Goal: Communication & Community: Answer question/provide support

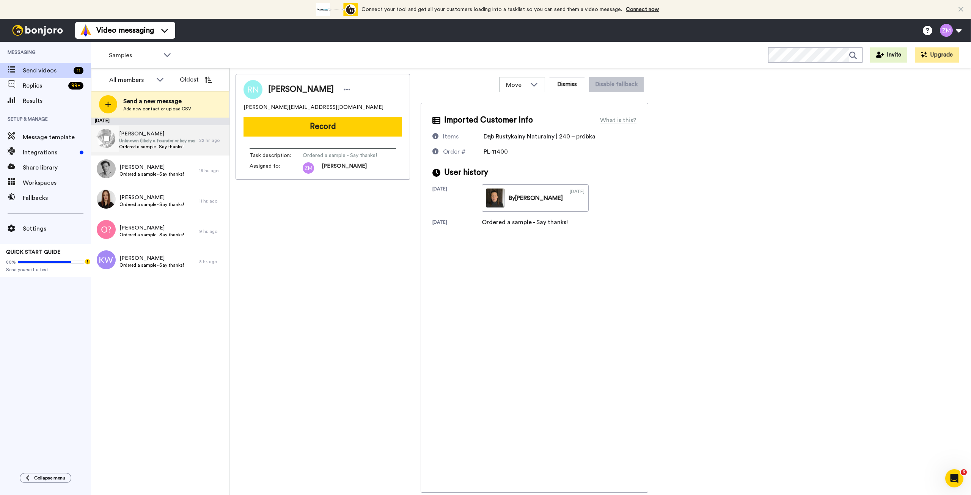
click at [163, 142] on span "Unknown (likely a founder or key member)" at bounding box center [157, 141] width 76 height 6
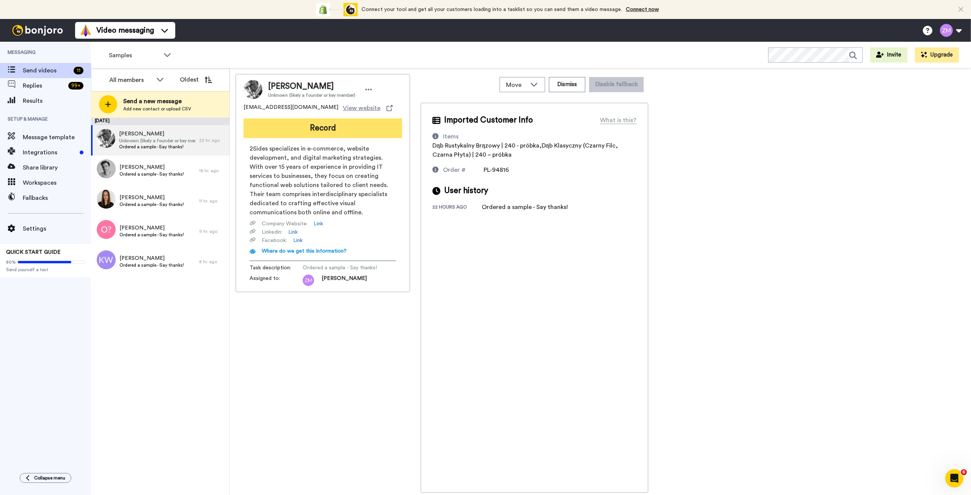
click at [330, 130] on button "Record" at bounding box center [323, 128] width 159 height 20
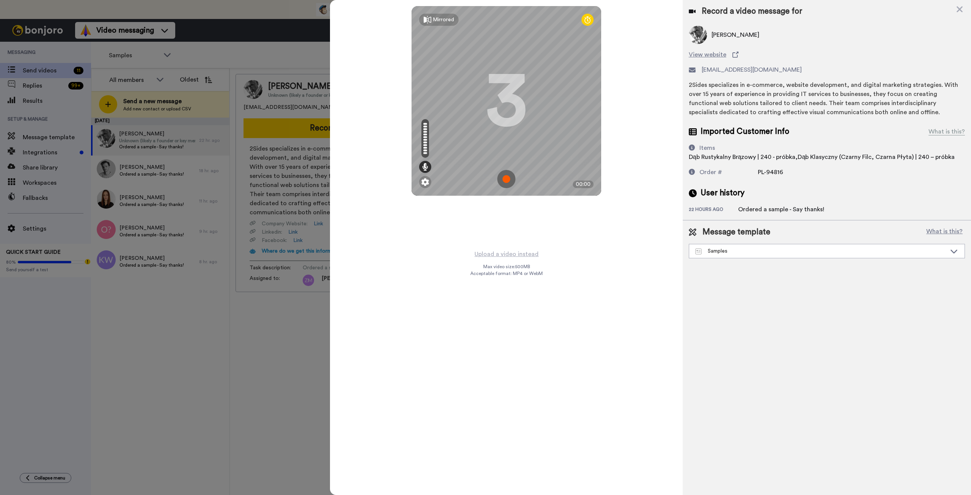
click at [384, 177] on img at bounding box center [506, 179] width 18 height 18
click at [384, 176] on img at bounding box center [506, 179] width 18 height 18
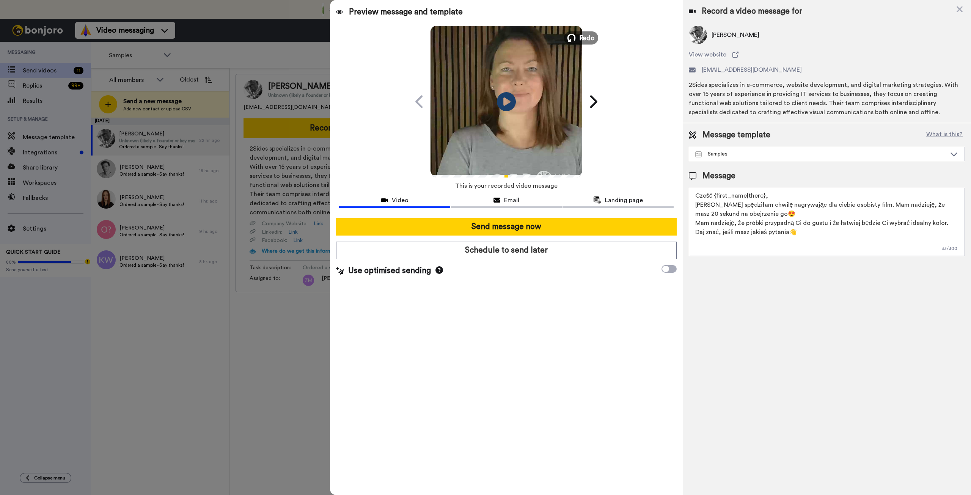
click at [384, 37] on icon at bounding box center [571, 38] width 8 height 8
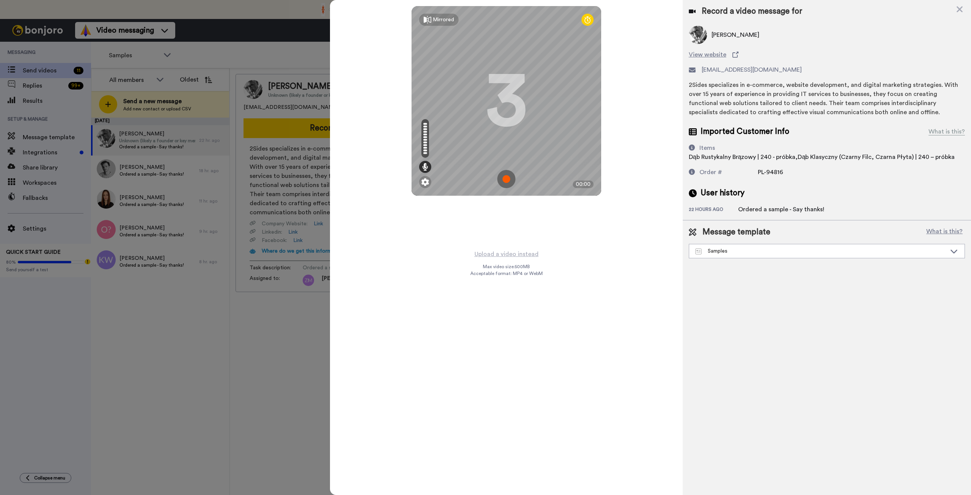
click at [384, 177] on img at bounding box center [506, 179] width 18 height 18
click at [384, 174] on img at bounding box center [506, 179] width 18 height 18
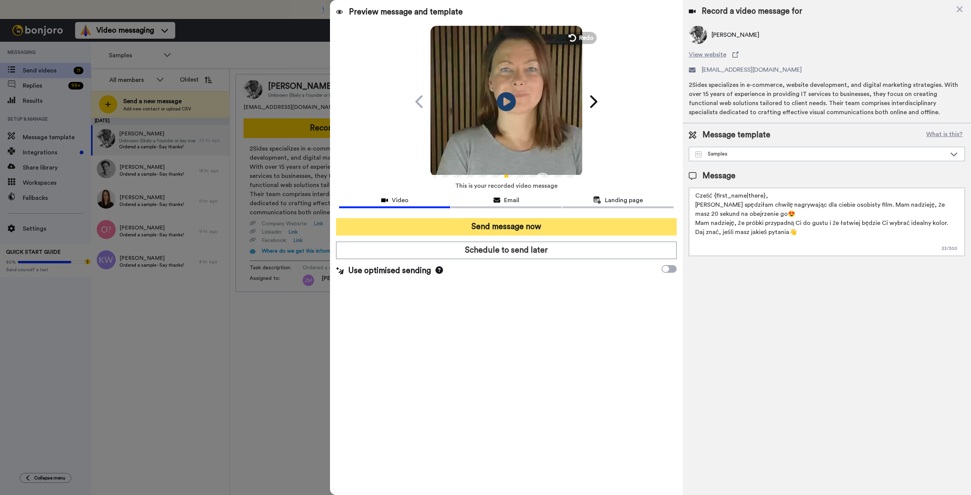
click at [384, 177] on button "Send message now" at bounding box center [506, 226] width 340 height 17
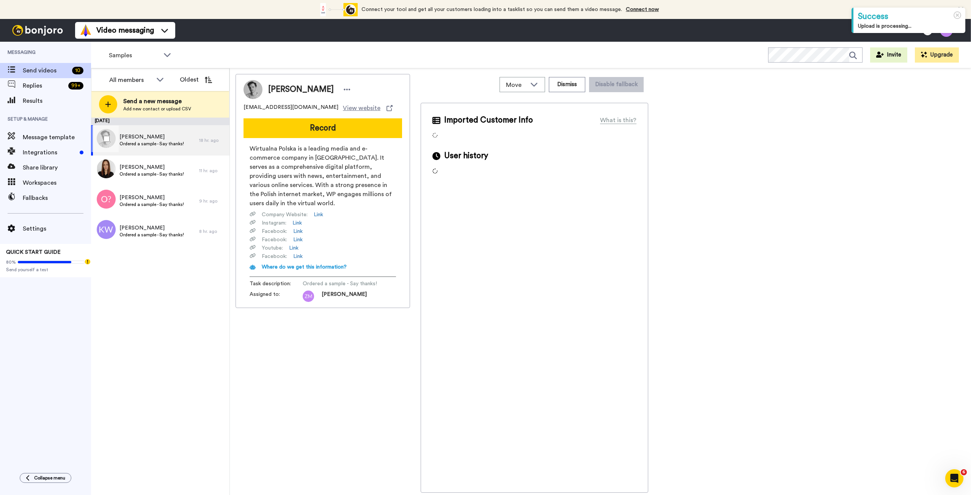
click at [158, 133] on div "Andrzej Pęza Ordered a sample - Say thanks!" at bounding box center [145, 140] width 108 height 30
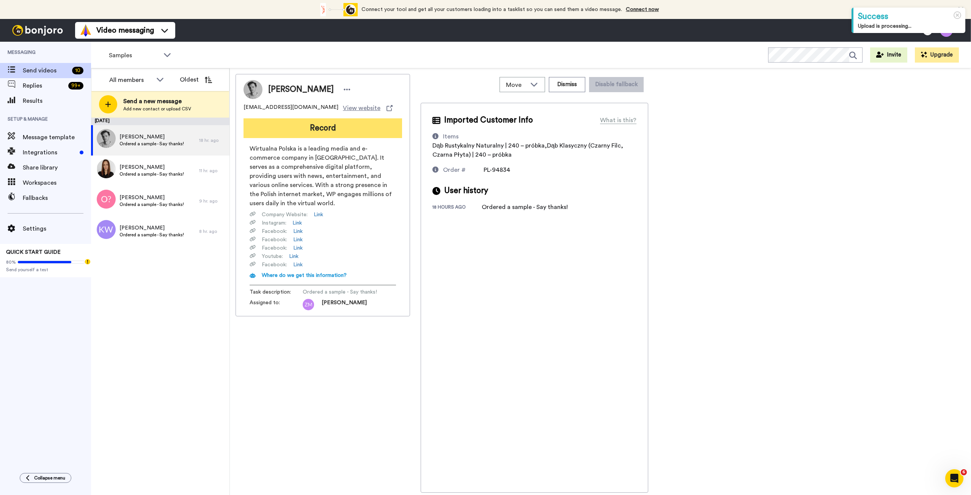
click at [332, 132] on button "Record" at bounding box center [323, 128] width 159 height 20
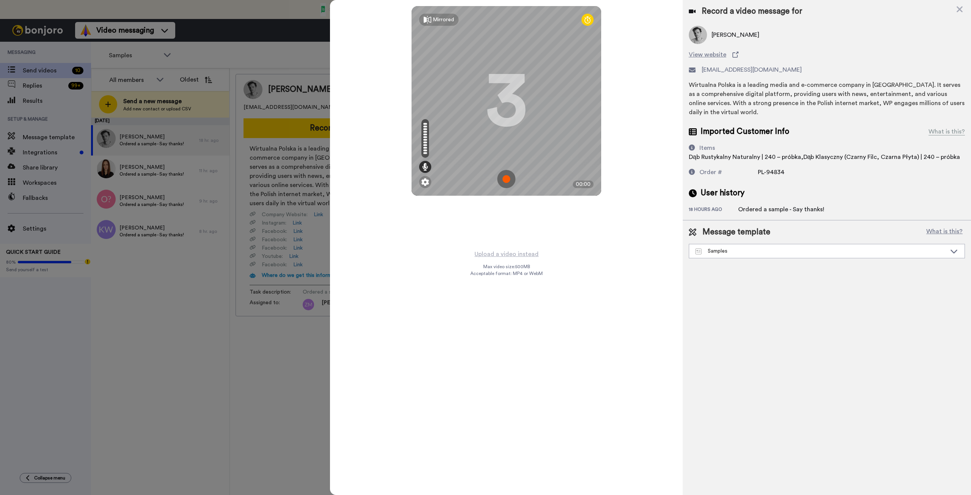
click at [504, 177] on img at bounding box center [506, 179] width 18 height 18
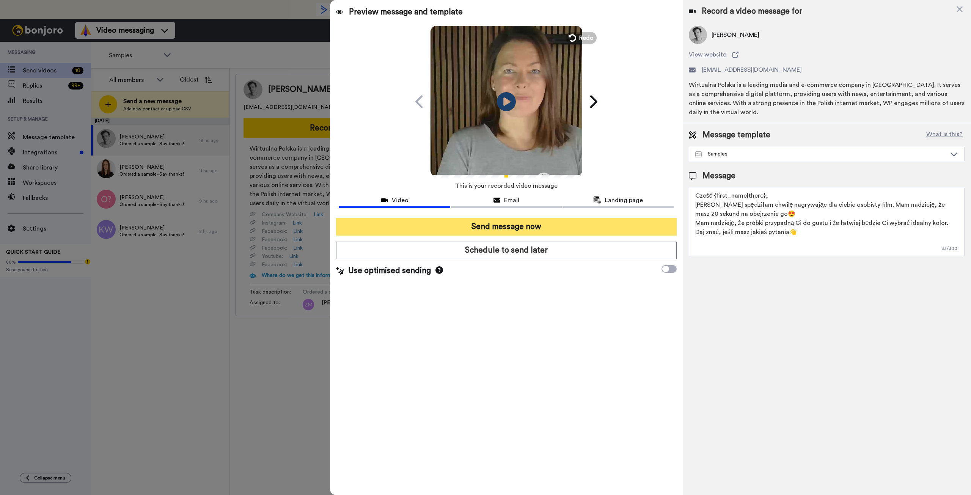
click at [509, 225] on button "Send message now" at bounding box center [506, 226] width 340 height 17
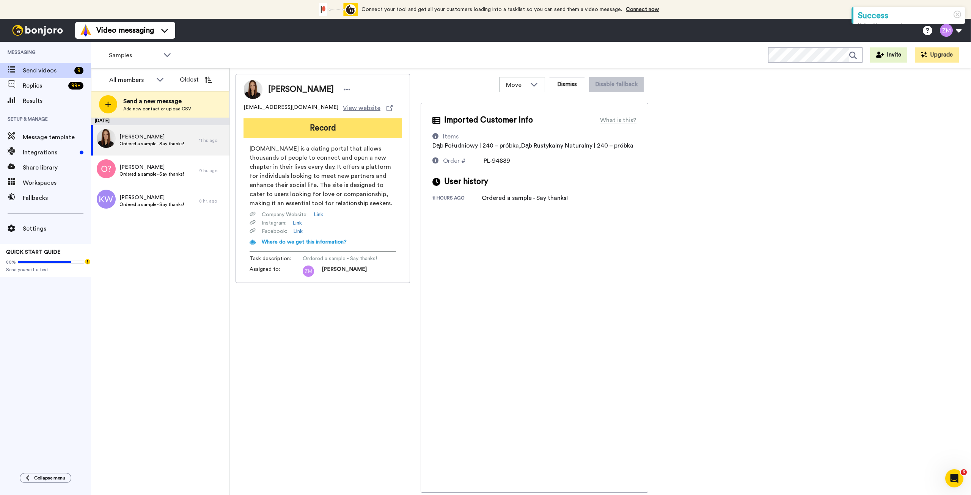
click at [311, 130] on button "Record" at bounding box center [323, 128] width 159 height 20
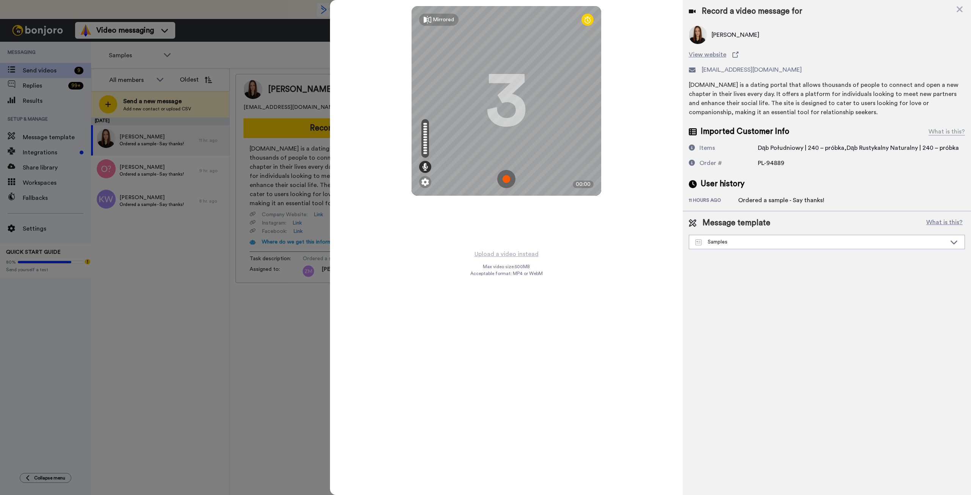
click at [505, 181] on img at bounding box center [506, 179] width 18 height 18
click at [511, 175] on img at bounding box center [506, 179] width 18 height 18
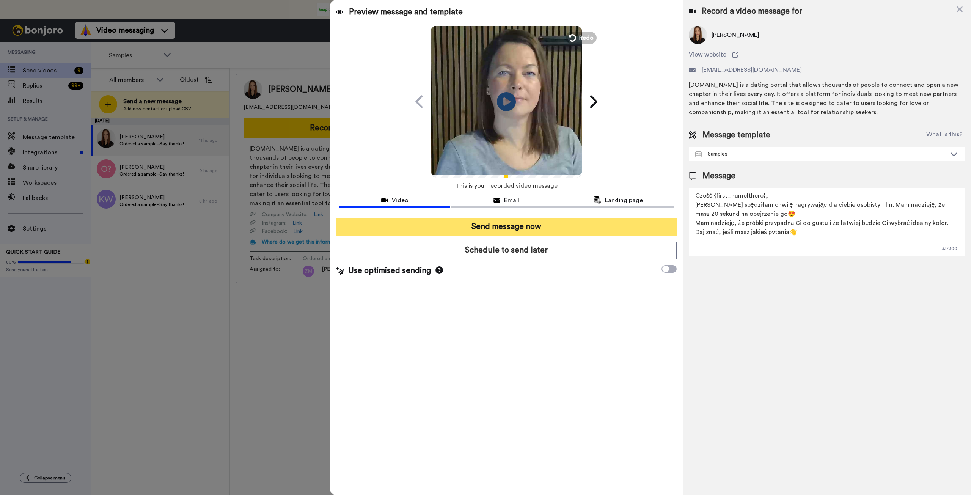
click at [547, 227] on button "Send message now" at bounding box center [506, 226] width 340 height 17
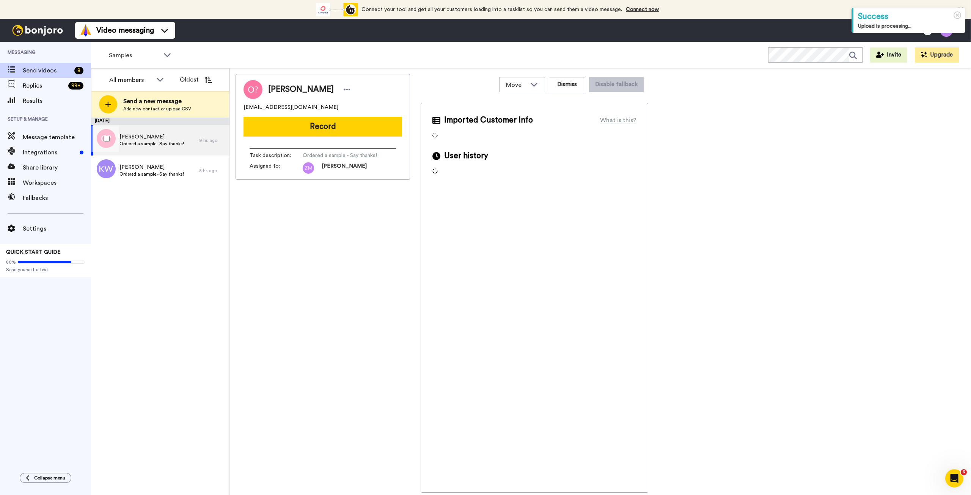
click at [154, 140] on span "[PERSON_NAME]" at bounding box center [151, 137] width 64 height 8
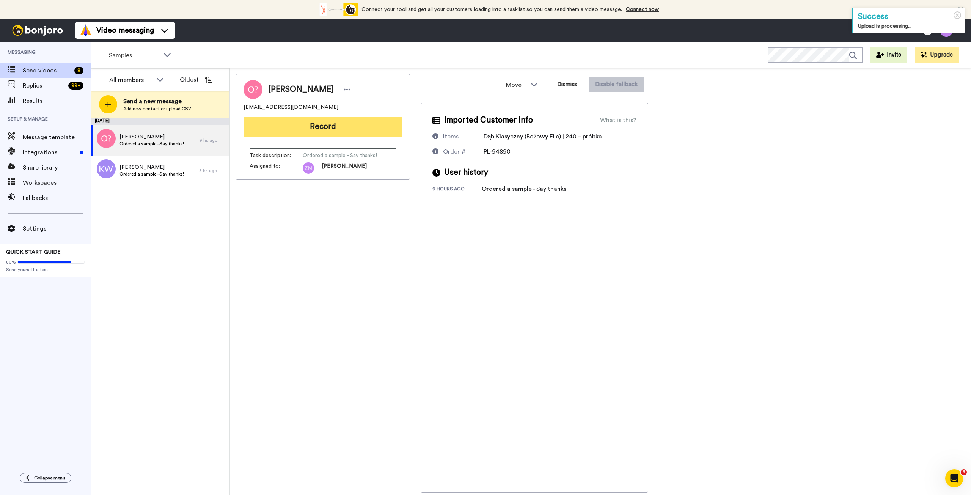
click at [340, 130] on button "Record" at bounding box center [323, 127] width 159 height 20
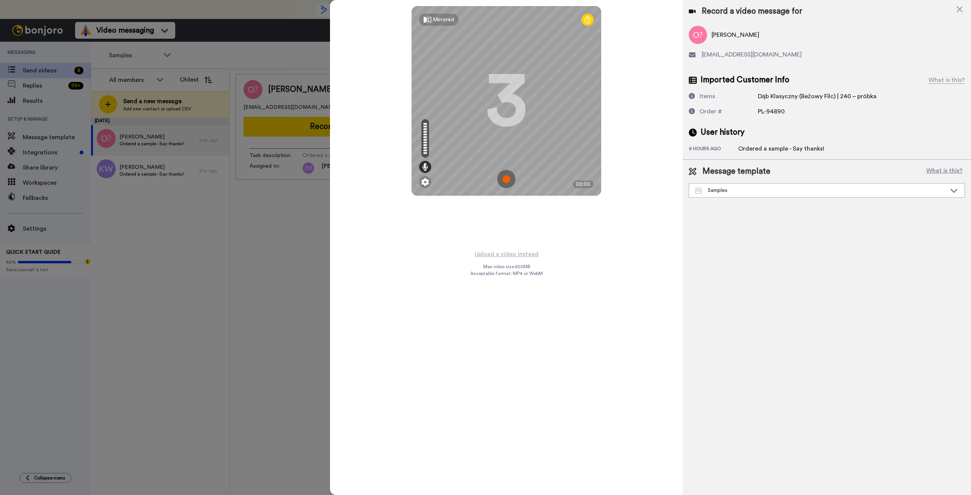
click at [509, 176] on img at bounding box center [506, 179] width 18 height 18
click at [514, 175] on img at bounding box center [506, 179] width 18 height 18
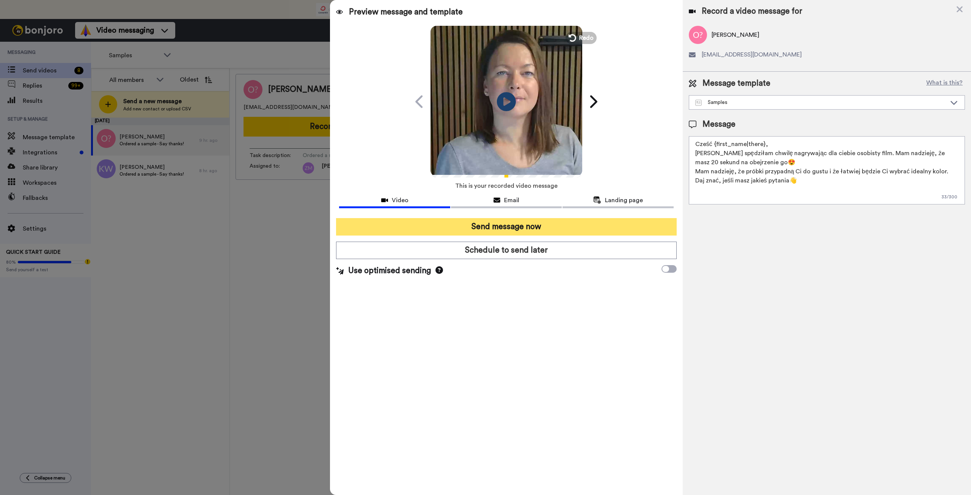
click at [538, 225] on button "Send message now" at bounding box center [506, 226] width 340 height 17
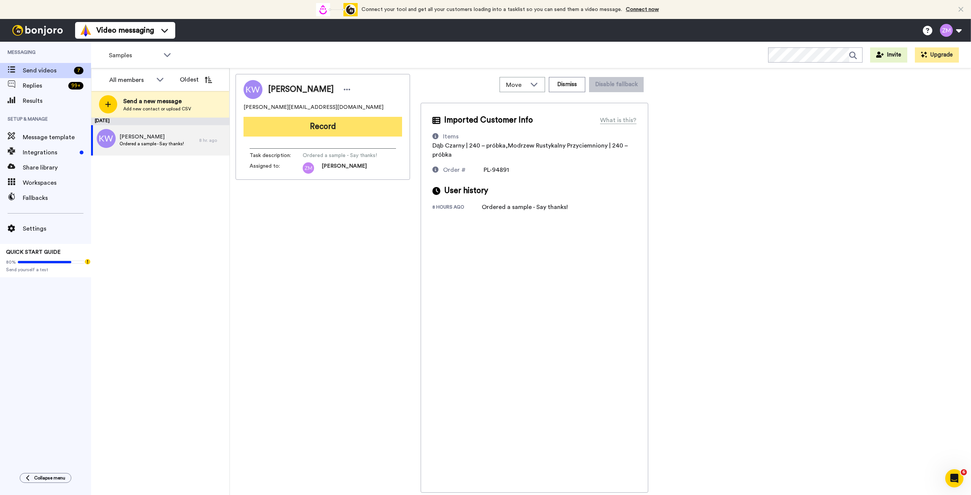
click at [341, 126] on button "Record" at bounding box center [323, 127] width 159 height 20
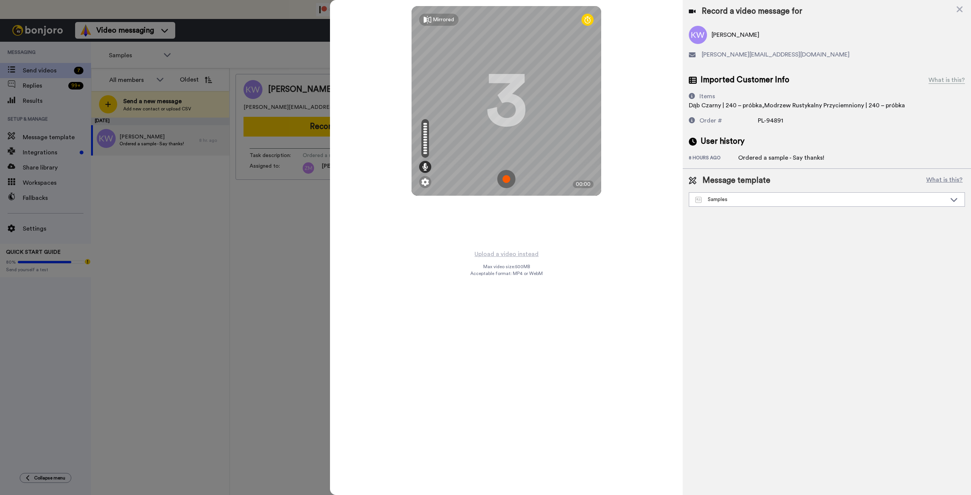
click at [503, 178] on img at bounding box center [506, 179] width 18 height 18
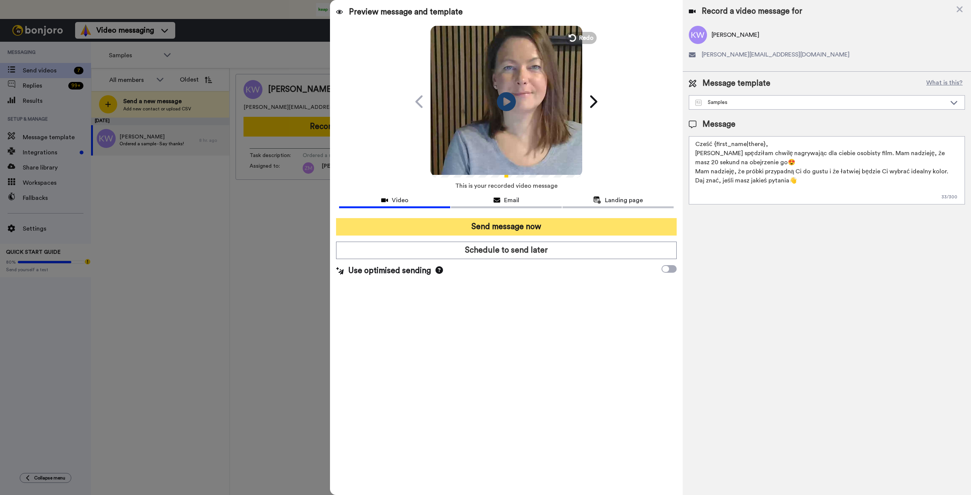
click at [527, 227] on button "Send message now" at bounding box center [506, 226] width 340 height 17
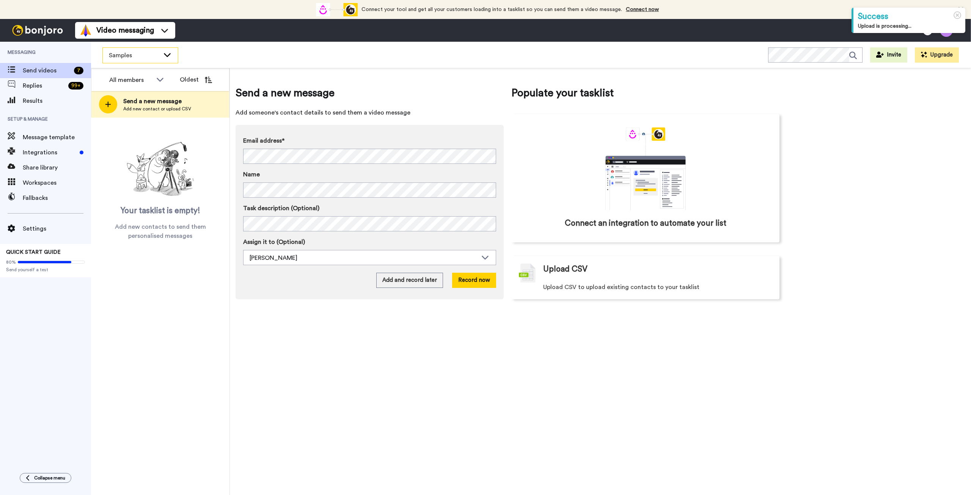
click at [168, 53] on icon at bounding box center [167, 55] width 9 height 8
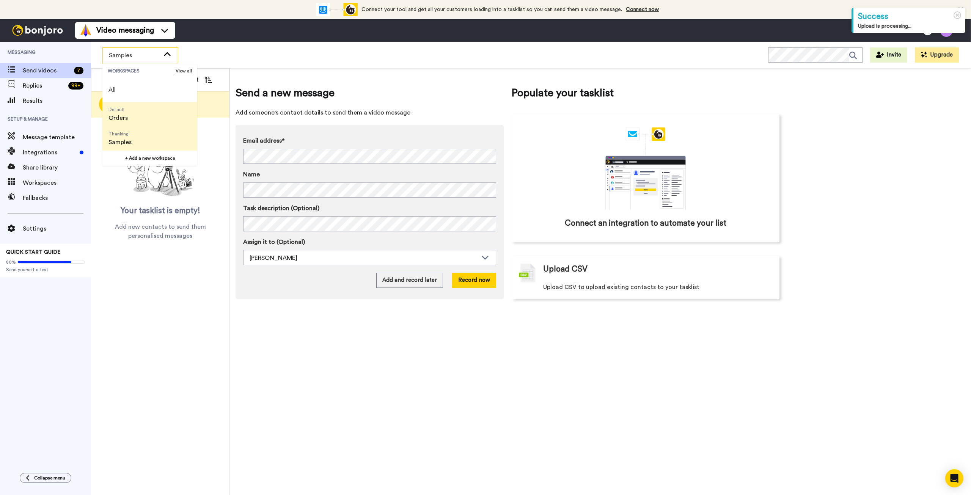
click at [140, 116] on li "Default Orders" at bounding box center [149, 114] width 95 height 24
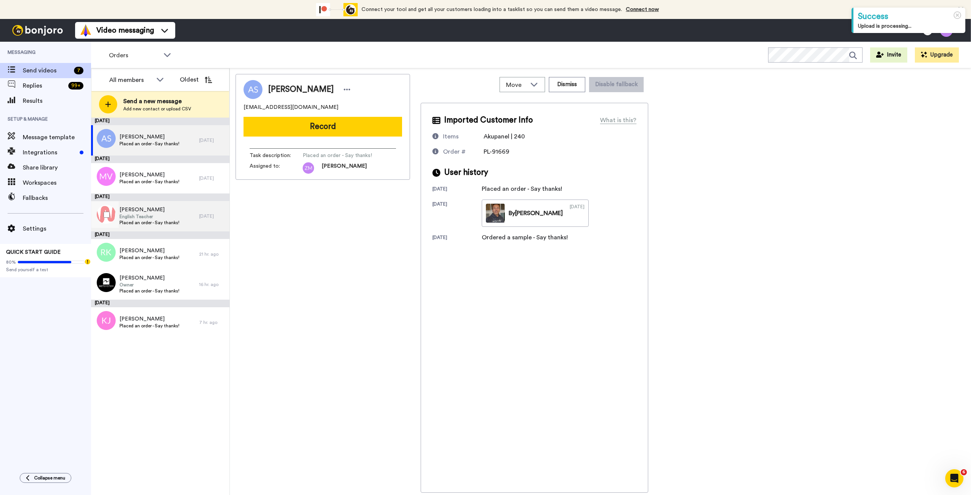
click at [161, 221] on span "Placed an order - Say thanks!" at bounding box center [149, 223] width 60 height 6
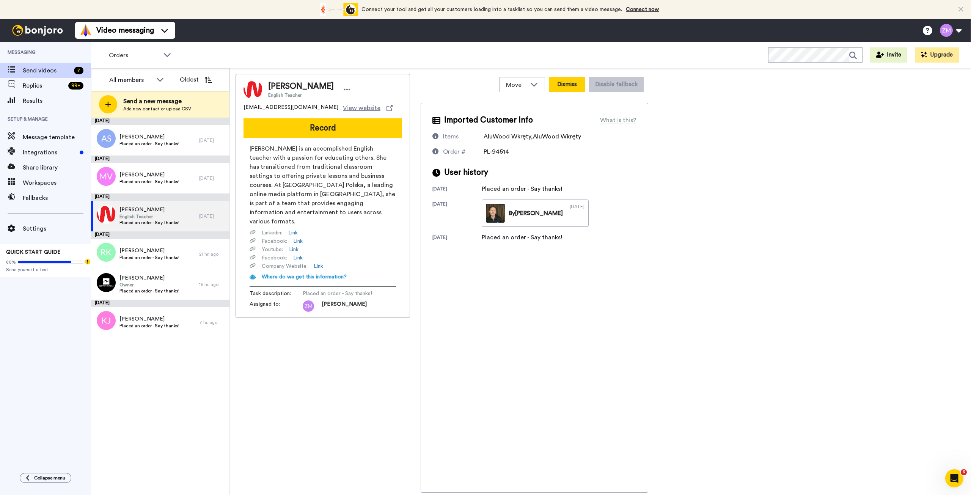
click at [567, 88] on button "Dismiss" at bounding box center [567, 84] width 36 height 15
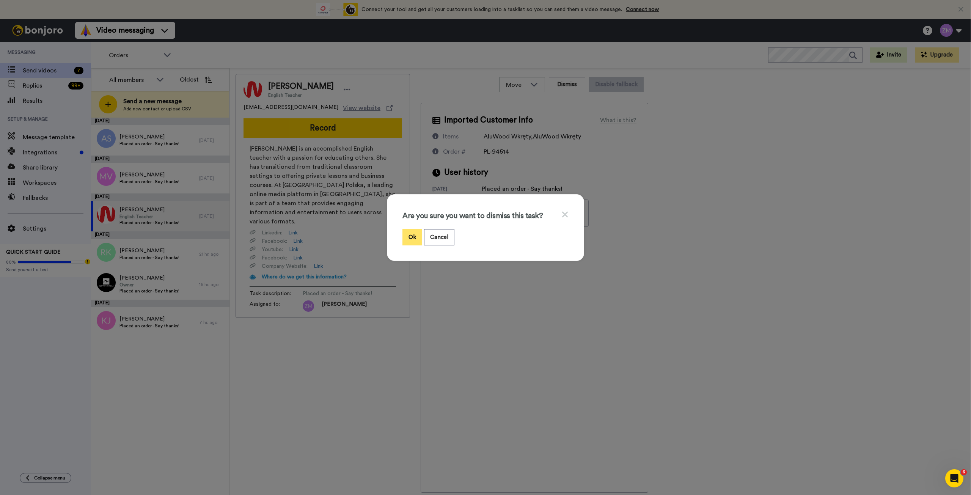
click at [407, 236] on button "Ok" at bounding box center [412, 237] width 20 height 16
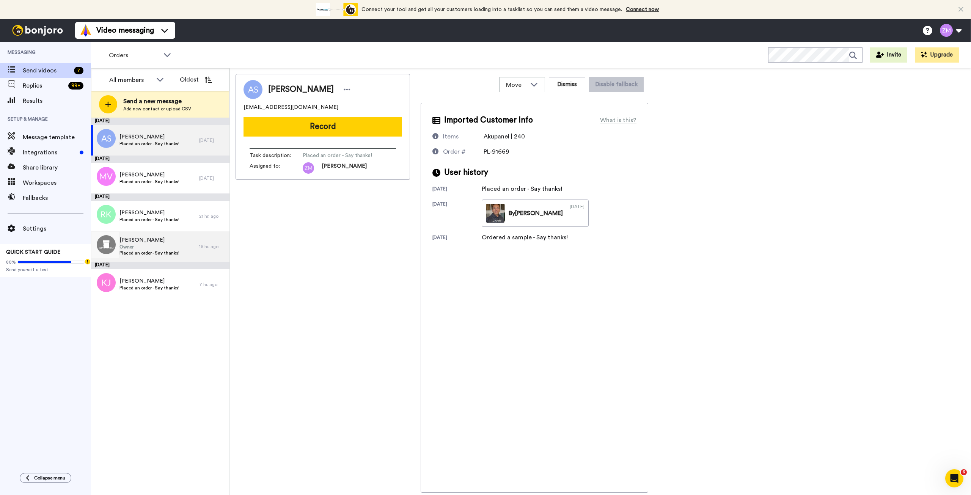
click at [164, 249] on span "Owner" at bounding box center [149, 247] width 60 height 6
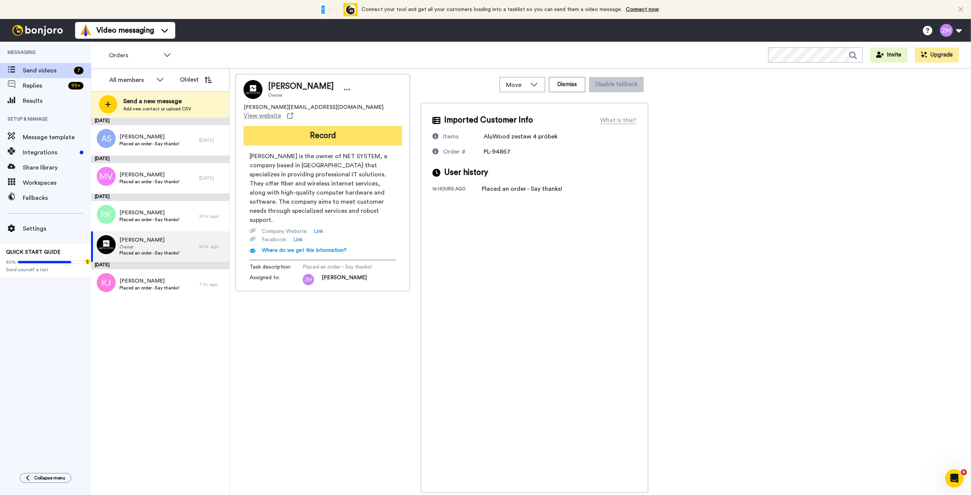
click at [320, 130] on button "Record" at bounding box center [323, 136] width 159 height 20
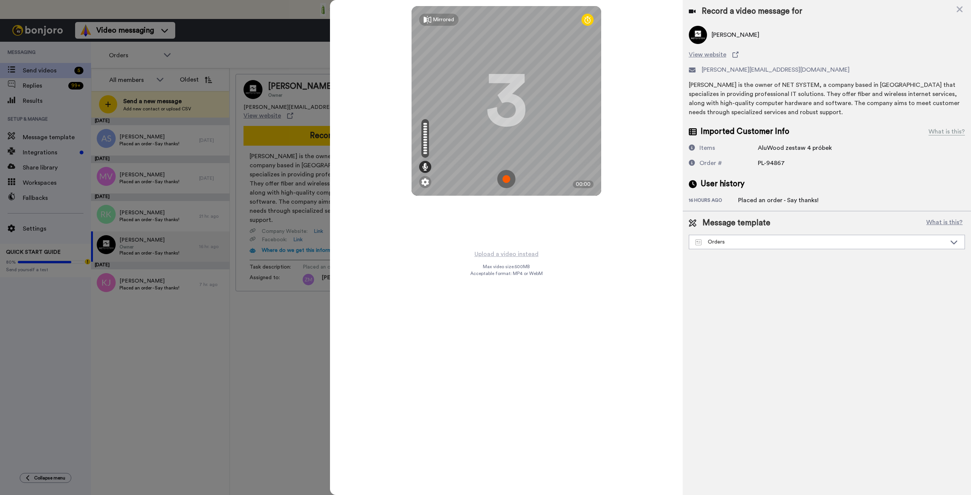
click at [506, 178] on img at bounding box center [506, 179] width 18 height 18
click at [512, 178] on img at bounding box center [506, 179] width 18 height 18
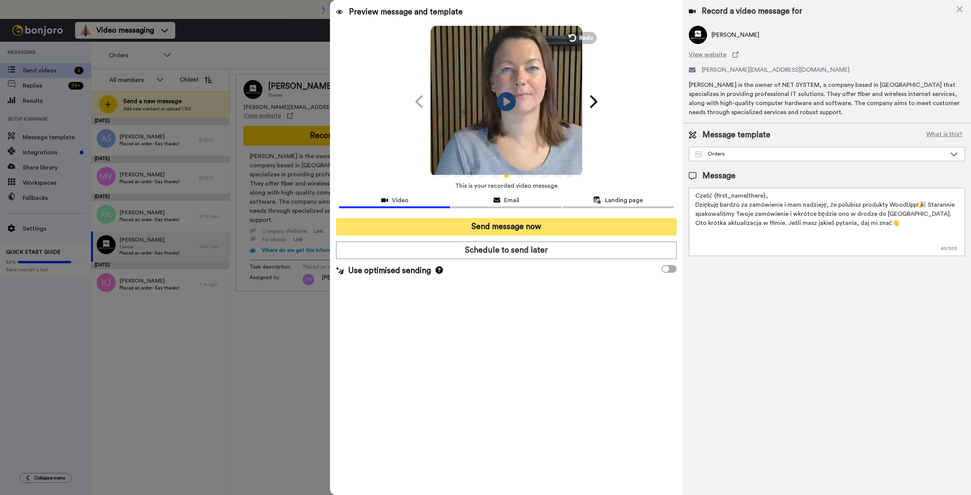
click at [520, 224] on button "Send message now" at bounding box center [506, 226] width 340 height 17
